Goal: Find specific fact: Find specific fact

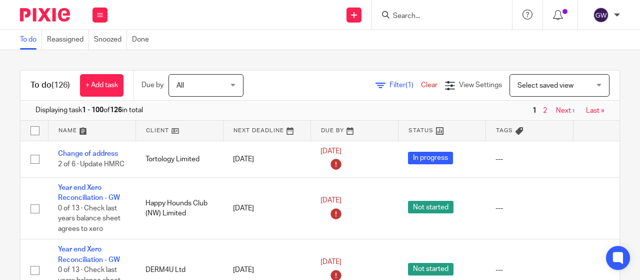
click at [425, 16] on input "Search" at bounding box center [437, 16] width 90 height 9
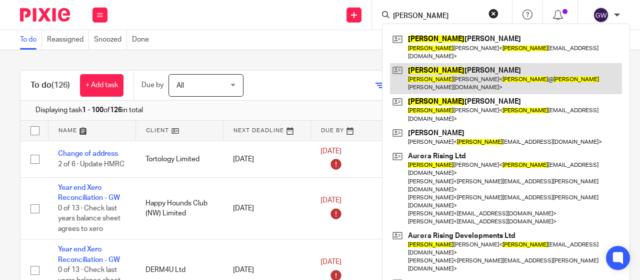
type input "[PERSON_NAME]"
click at [432, 63] on link at bounding box center [506, 78] width 232 height 31
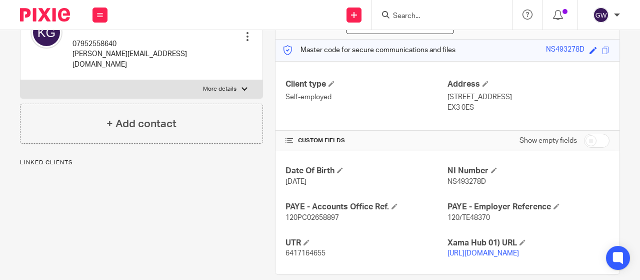
scroll to position [142, 0]
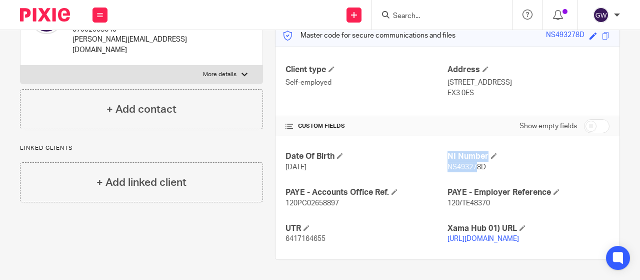
drag, startPoint x: 441, startPoint y: 157, endPoint x: 472, endPoint y: 157, distance: 31.0
click at [472, 157] on div "Date Of Birth [DATE] NI Number NS493278D PAYE - Accounts Office Ref. 120PC02658…" at bounding box center [448, 197] width 344 height 123
click at [479, 164] on span "NS493278D" at bounding box center [467, 167] width 39 height 7
drag, startPoint x: 482, startPoint y: 158, endPoint x: 444, endPoint y: 159, distance: 37.5
click at [448, 162] on p "NS493278D" at bounding box center [529, 167] width 162 height 10
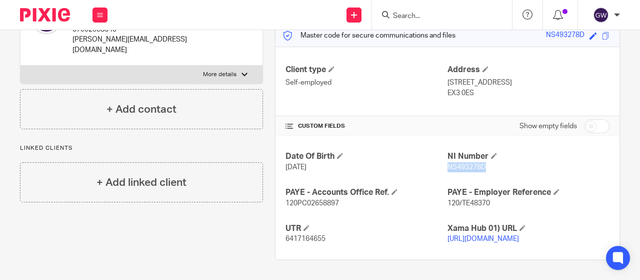
copy span "NS493278D"
drag, startPoint x: 322, startPoint y: 228, endPoint x: 278, endPoint y: 230, distance: 44.5
click at [278, 230] on div "Date Of Birth [DATE] NI Number NS493278D PAYE - Accounts Office Ref. 120PC02658…" at bounding box center [448, 197] width 344 height 123
copy span "6417164655"
click at [401, 16] on input "Search" at bounding box center [437, 16] width 90 height 9
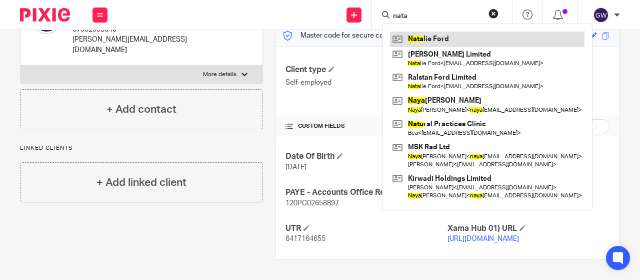
type input "nata"
click at [410, 35] on link at bounding box center [487, 39] width 195 height 15
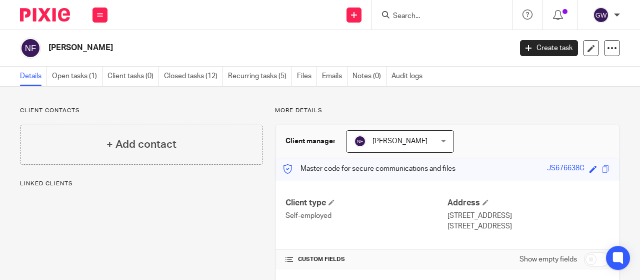
scroll to position [106, 0]
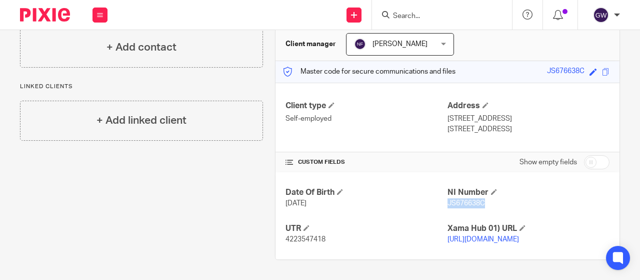
drag, startPoint x: 482, startPoint y: 198, endPoint x: 442, endPoint y: 199, distance: 40.0
click at [442, 199] on div "Date Of Birth 13/12/1986 NI Number JS676638C UTR 4223547418 Xama Hub 01) URL ht…" at bounding box center [448, 215] width 344 height 87
copy span "JS676638C"
click at [424, 17] on input "Search" at bounding box center [437, 16] width 90 height 9
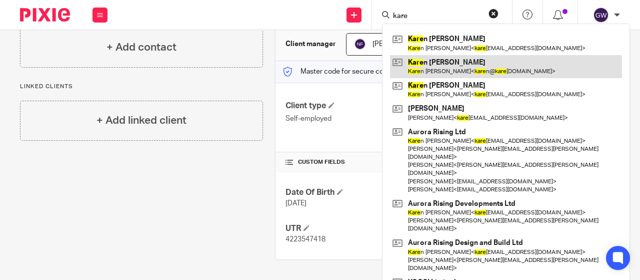
type input "kare"
click at [434, 58] on link at bounding box center [506, 66] width 232 height 23
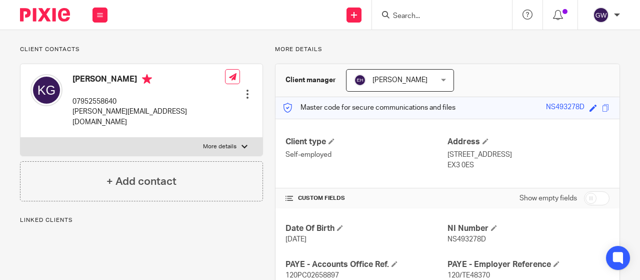
scroll to position [142, 0]
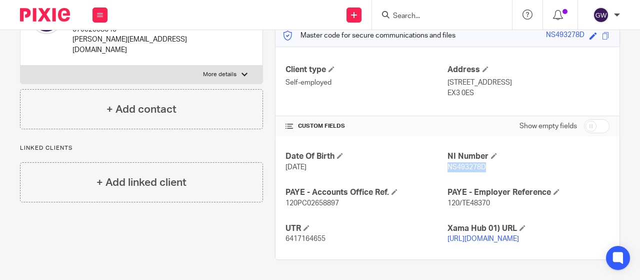
drag, startPoint x: 444, startPoint y: 154, endPoint x: 482, endPoint y: 157, distance: 38.1
click at [482, 162] on p "NS493278D" at bounding box center [529, 167] width 162 height 10
copy span "NS493278D"
drag, startPoint x: 283, startPoint y: 228, endPoint x: 322, endPoint y: 228, distance: 39.5
click at [322, 235] on span "6417164655" at bounding box center [306, 238] width 40 height 7
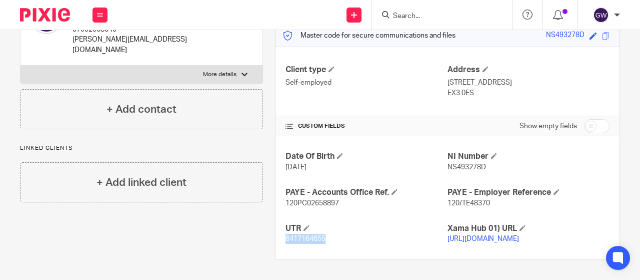
copy span "6417164655"
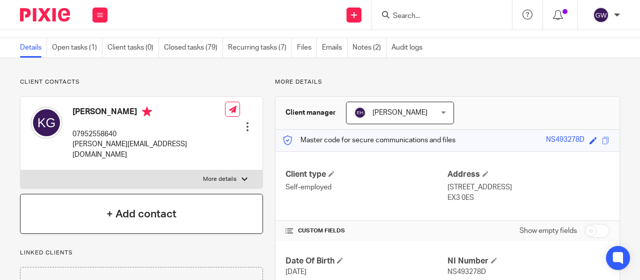
scroll to position [100, 0]
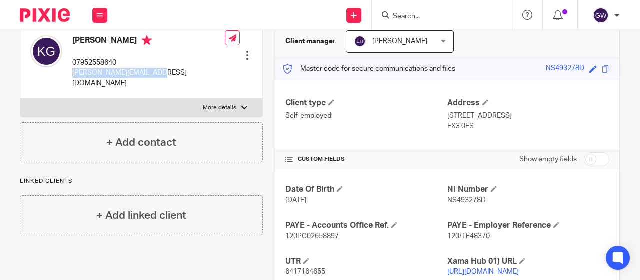
drag, startPoint x: 149, startPoint y: 73, endPoint x: 74, endPoint y: 76, distance: 75.1
click at [74, 76] on div "Karen Garner 07952558640 karen@karengarner.co.uk Edit contact Create client fro…" at bounding box center [142, 62] width 242 height 74
copy p "karen@karengarner.co.uk"
drag, startPoint x: 120, startPoint y: 62, endPoint x: 71, endPoint y: 66, distance: 48.7
click at [71, 66] on div "Karen Garner 07952558640 karen@karengarner.co.uk" at bounding box center [128, 61] width 195 height 63
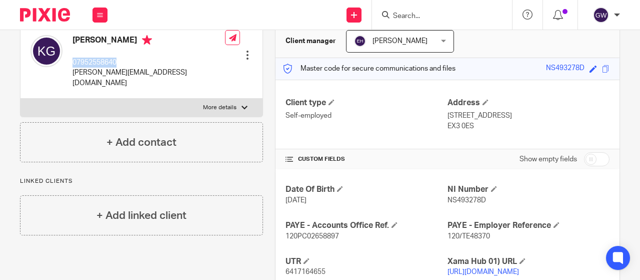
copy p "07952558640"
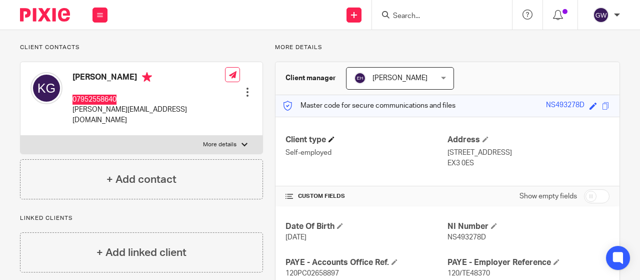
scroll to position [50, 0]
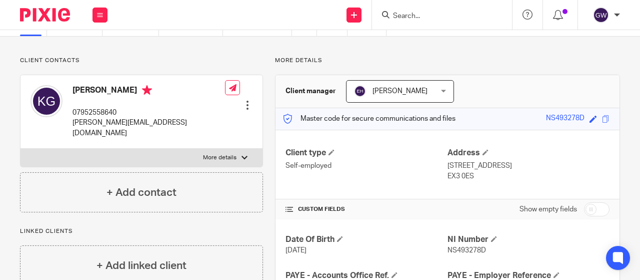
click at [410, 16] on input "Search" at bounding box center [437, 16] width 90 height 9
drag, startPoint x: 156, startPoint y: 119, endPoint x: 73, endPoint y: 126, distance: 82.8
click at [73, 126] on div "Karen Garner 07952558640 karen@karengarner.co.uk Edit contact Create client fro…" at bounding box center [142, 112] width 242 height 74
copy p "karen@karengarner.co.uk"
drag, startPoint x: 125, startPoint y: 110, endPoint x: 70, endPoint y: 116, distance: 55.4
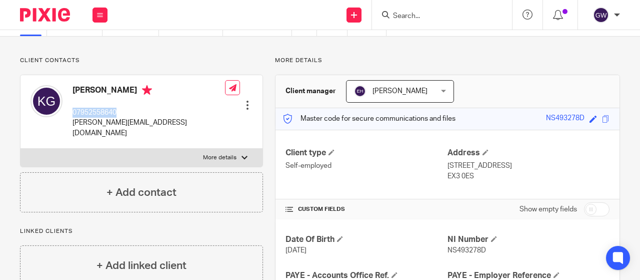
click at [70, 116] on div "Karen Garner 07952558640 karen@karengarner.co.uk" at bounding box center [128, 111] width 195 height 63
copy p "07952558640"
